Goal: Transaction & Acquisition: Complete application form

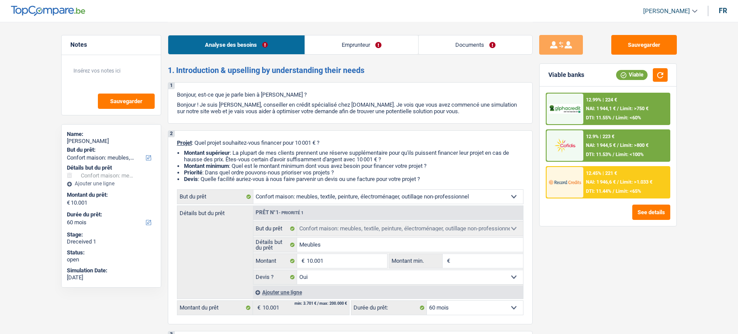
select select "household"
select select "60"
select select "32"
select select "separated"
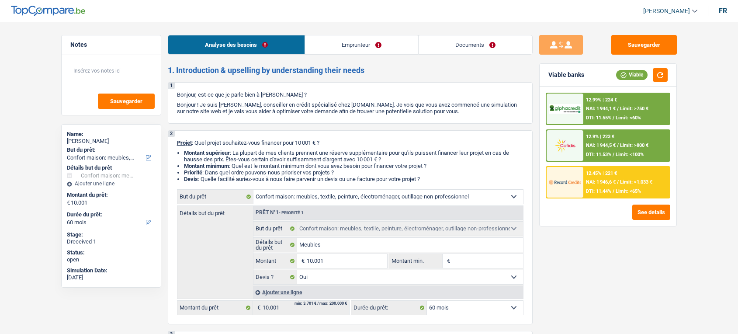
select select "retired"
select select "pension"
select select "parttimeSelfemployed"
select select "BE"
click at [364, 50] on link "Emprunteur" at bounding box center [361, 44] width 113 height 19
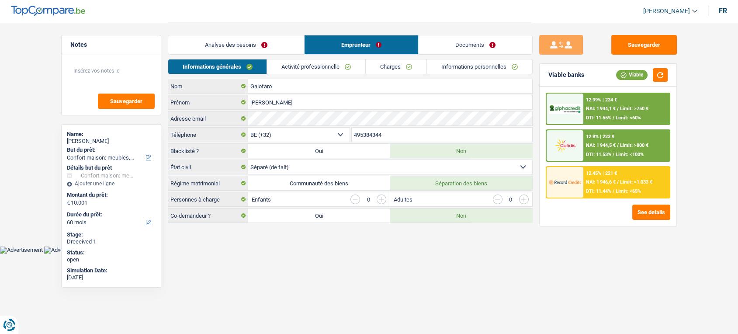
click at [312, 73] on link "Activité professionnelle" at bounding box center [316, 66] width 98 height 14
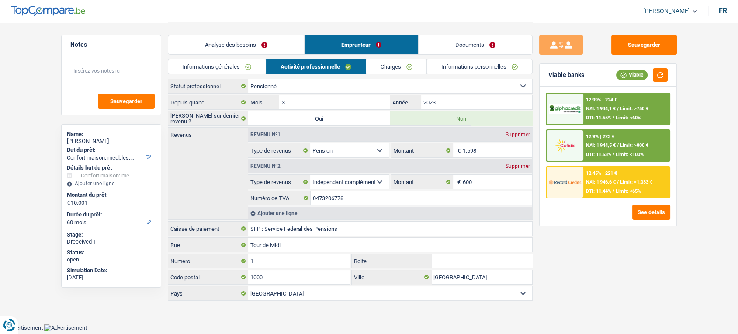
click at [474, 49] on link "Documents" at bounding box center [476, 44] width 114 height 19
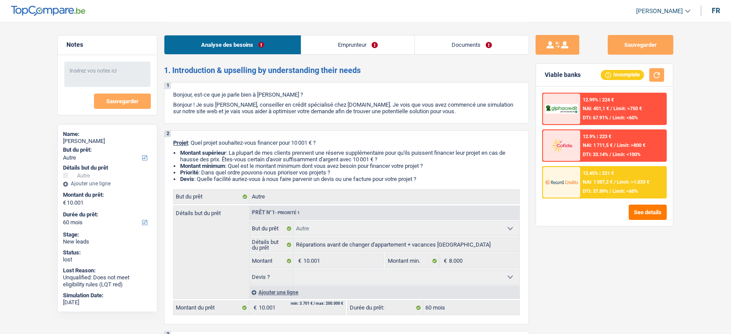
select select "other"
select select "60"
select select "other"
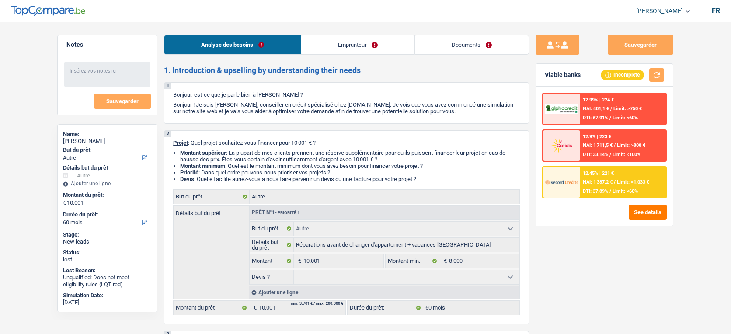
select select "60"
select select "worker"
select select "netSalary"
select select "mealVouchers"
select select "rents"
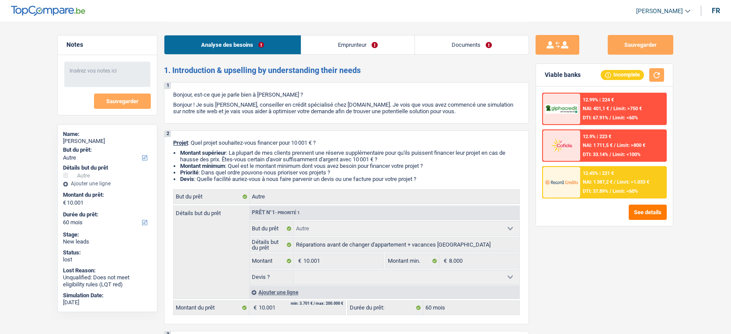
select select "other"
select select "60"
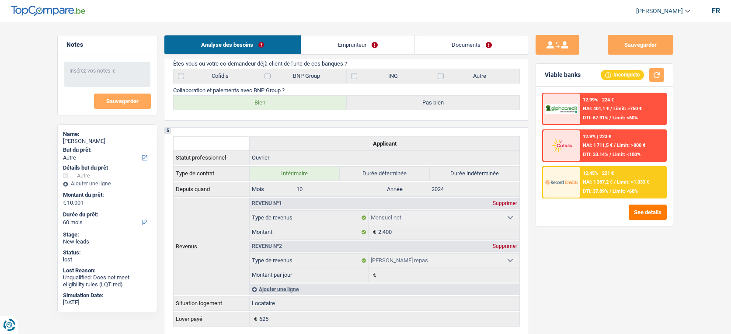
scroll to position [406, 0]
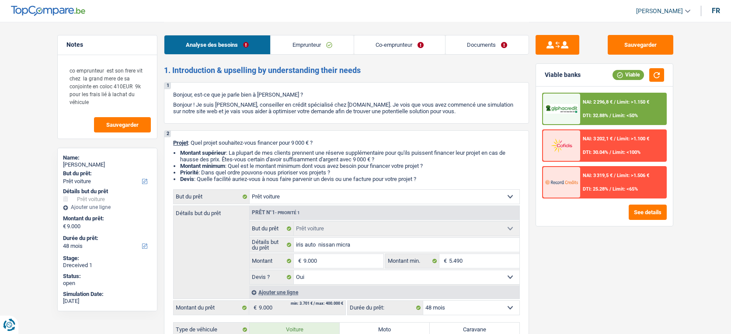
select select "car"
select select "48"
select select "car"
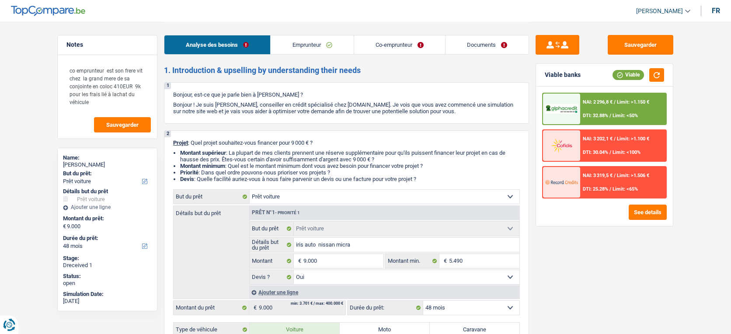
select select "yes"
select select "48"
select select "privateEmployee"
select select "netSalary"
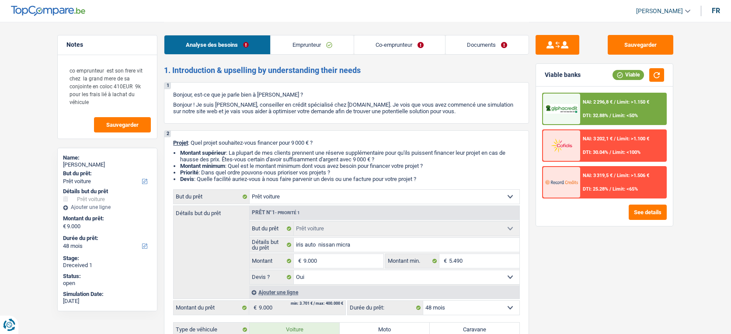
select select "mealVouchers"
select select "netSalary"
select select "mealVouchers"
select select "liveWithParents"
select select "rents"
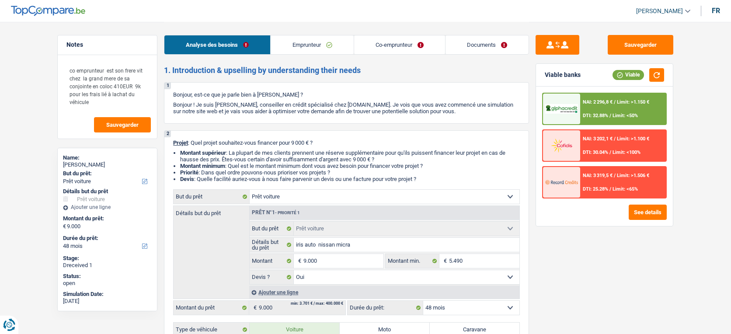
select select "cardOrCredit"
select select "car"
select select "yes"
select select "48"
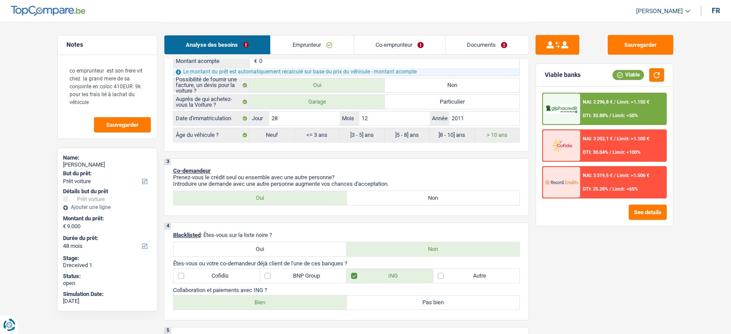
scroll to position [312, 0]
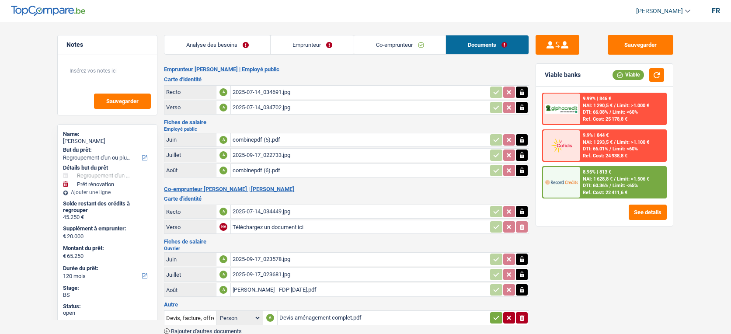
select select "refinancing"
select select "renovation"
select select "120"
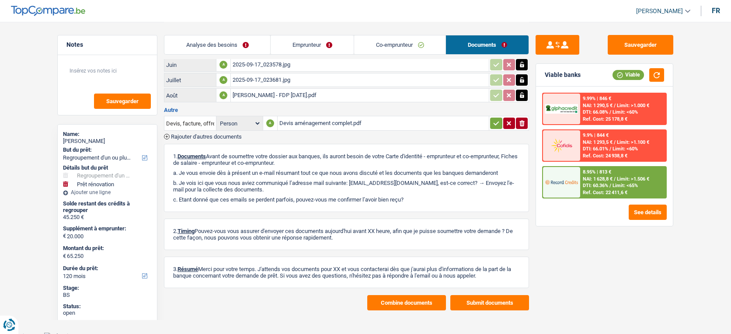
scroll to position [201, 0]
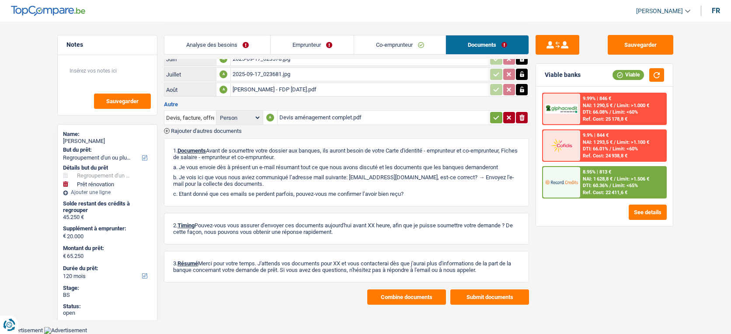
click at [224, 128] on span "Rajouter d'autres documents" at bounding box center [206, 131] width 71 height 6
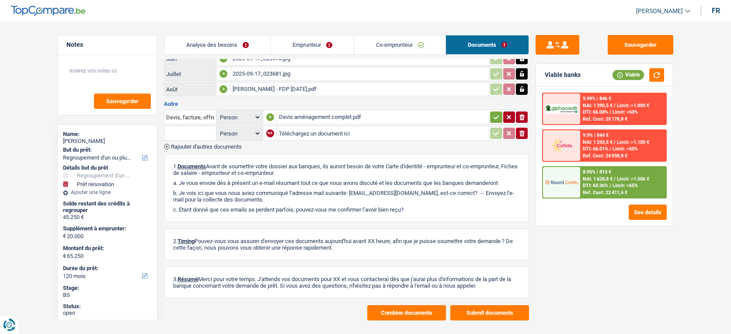
click at [294, 130] on input "Téléchargez un document ici" at bounding box center [383, 133] width 208 height 13
type input "C:\fakepath\decompte cofidis.pdf"
click at [202, 130] on input "text" at bounding box center [190, 133] width 48 height 14
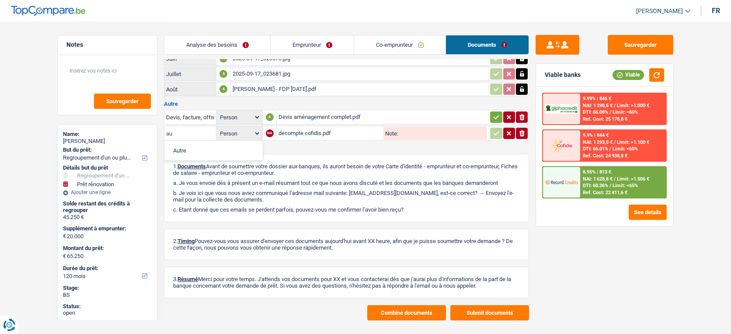
type input "au"
click at [201, 151] on li "Autre" at bounding box center [214, 150] width 90 height 11
click at [493, 134] on button "button" at bounding box center [496, 133] width 12 height 11
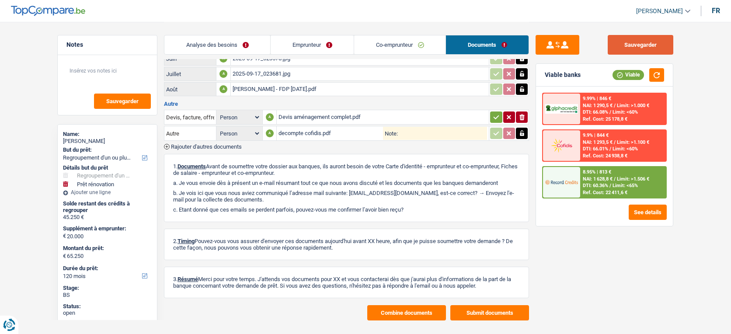
click at [640, 50] on button "Sauvegarder" at bounding box center [640, 45] width 66 height 20
click at [640, 47] on button "Sauvegarder" at bounding box center [640, 45] width 66 height 20
